Goal: Task Accomplishment & Management: Use online tool/utility

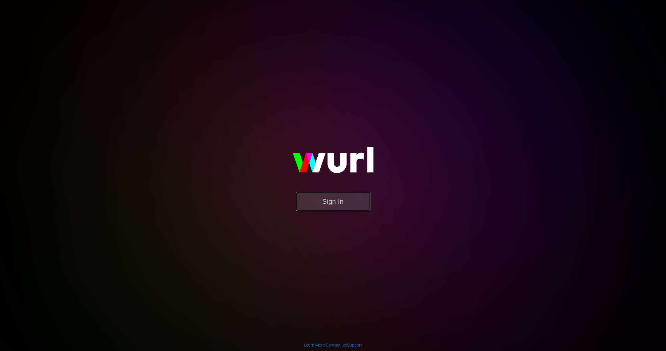
click at [334, 208] on button "Sign In" at bounding box center [333, 201] width 75 height 19
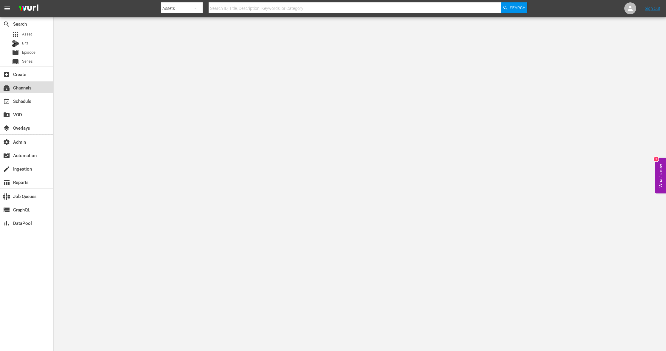
click at [43, 86] on div "subscriptions Channels" at bounding box center [26, 87] width 53 height 12
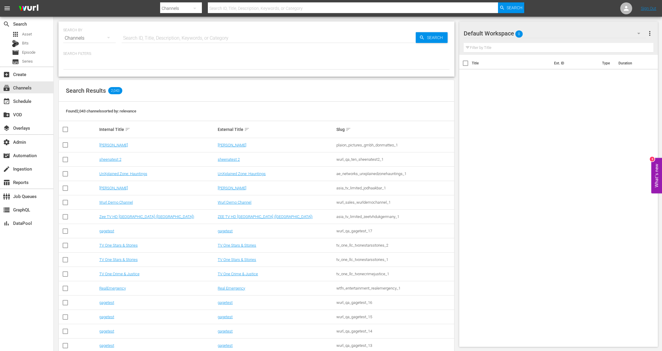
click at [270, 3] on input "text" at bounding box center [353, 8] width 290 height 14
type input "bob"
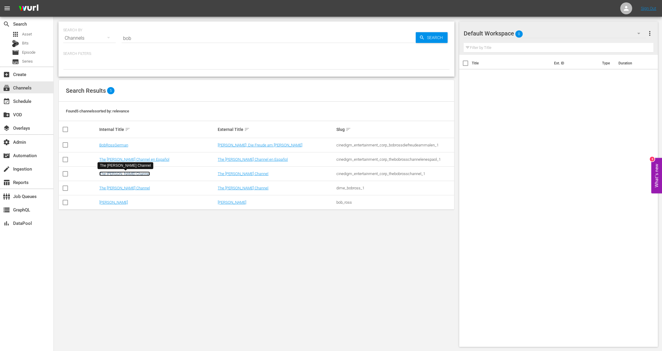
click at [128, 172] on link "The [PERSON_NAME] Channel" at bounding box center [124, 173] width 51 height 4
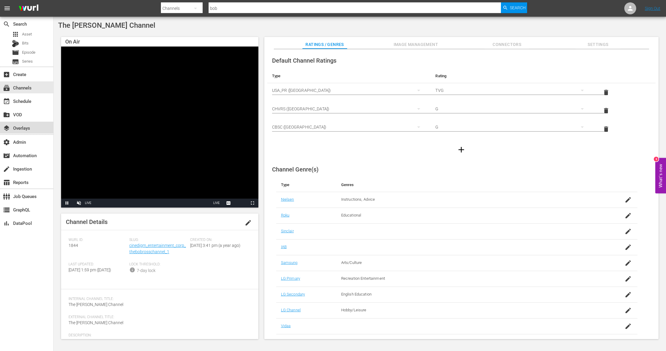
click at [33, 126] on div "layers Overlays" at bounding box center [26, 128] width 53 height 12
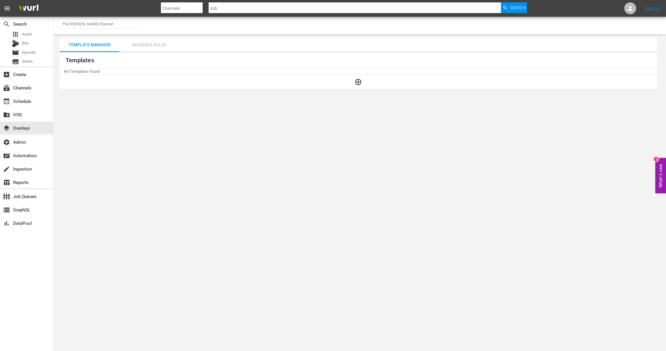
click at [139, 47] on div "Sequence Rules" at bounding box center [149, 45] width 60 height 14
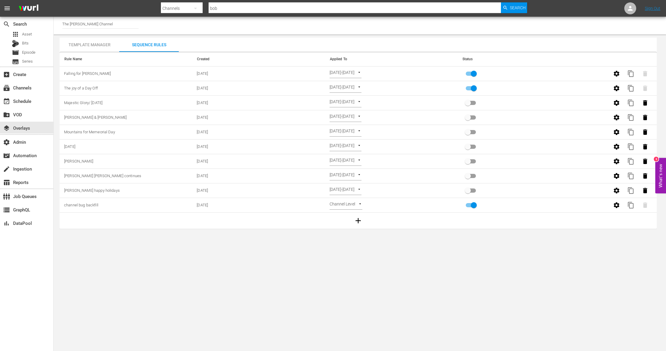
click at [99, 49] on div "Template Manager" at bounding box center [90, 45] width 60 height 14
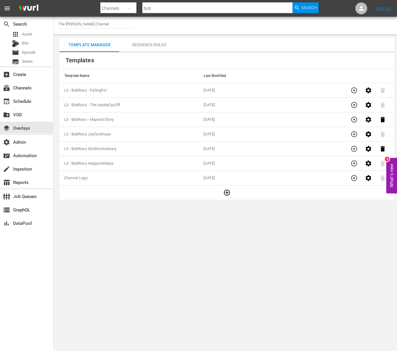
click at [351, 91] on icon "button" at bounding box center [354, 90] width 6 height 6
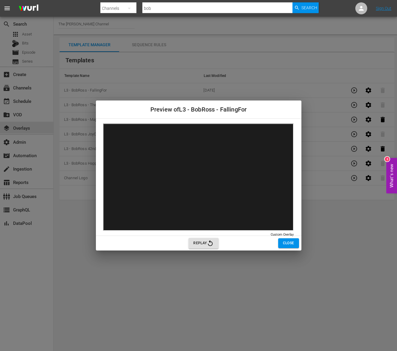
click at [200, 243] on span "Replay" at bounding box center [203, 243] width 21 height 7
click at [286, 246] on span "Close" at bounding box center [288, 243] width 11 height 6
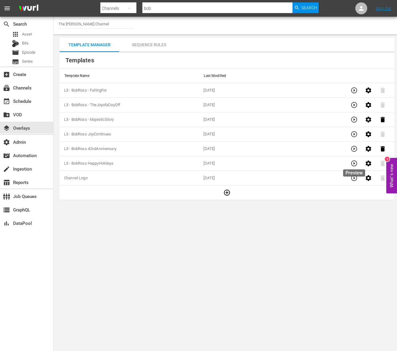
click at [353, 163] on icon "button" at bounding box center [354, 163] width 7 height 7
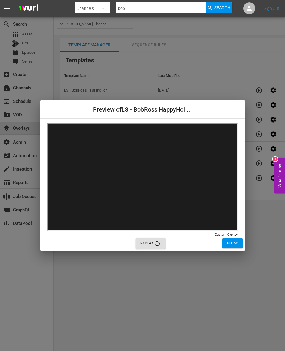
click at [153, 246] on span "Replay" at bounding box center [150, 243] width 21 height 7
click at [233, 243] on span "Close" at bounding box center [232, 243] width 11 height 6
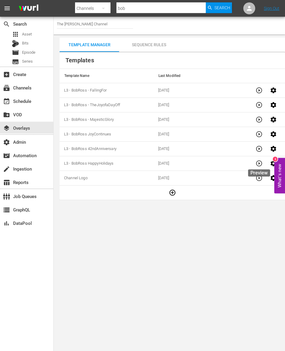
click at [259, 169] on button "button" at bounding box center [259, 163] width 14 height 14
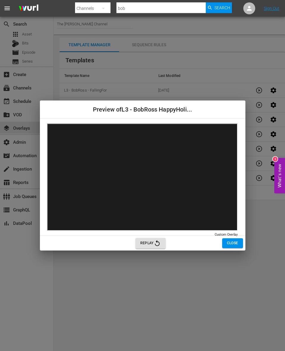
click at [236, 242] on span "Close" at bounding box center [232, 243] width 11 height 6
